Goal: Task Accomplishment & Management: Manage account settings

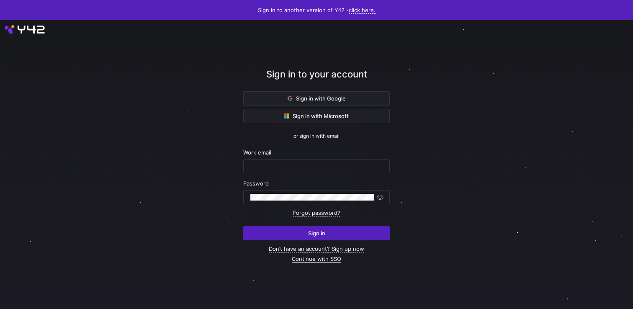
click at [313, 258] on link "Continue with SSO" at bounding box center [316, 258] width 49 height 7
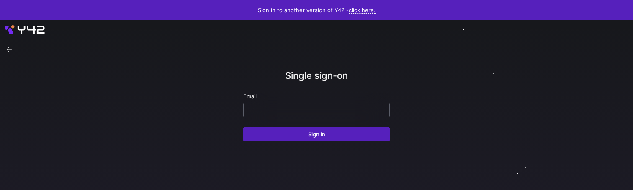
click at [264, 108] on input "email" at bounding box center [316, 109] width 132 height 7
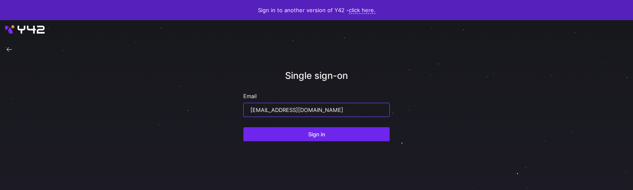
type input "ppatida2@cisco.com"
click at [292, 132] on span "submit" at bounding box center [316, 133] width 146 height 13
